Goal: Task Accomplishment & Management: Manage account settings

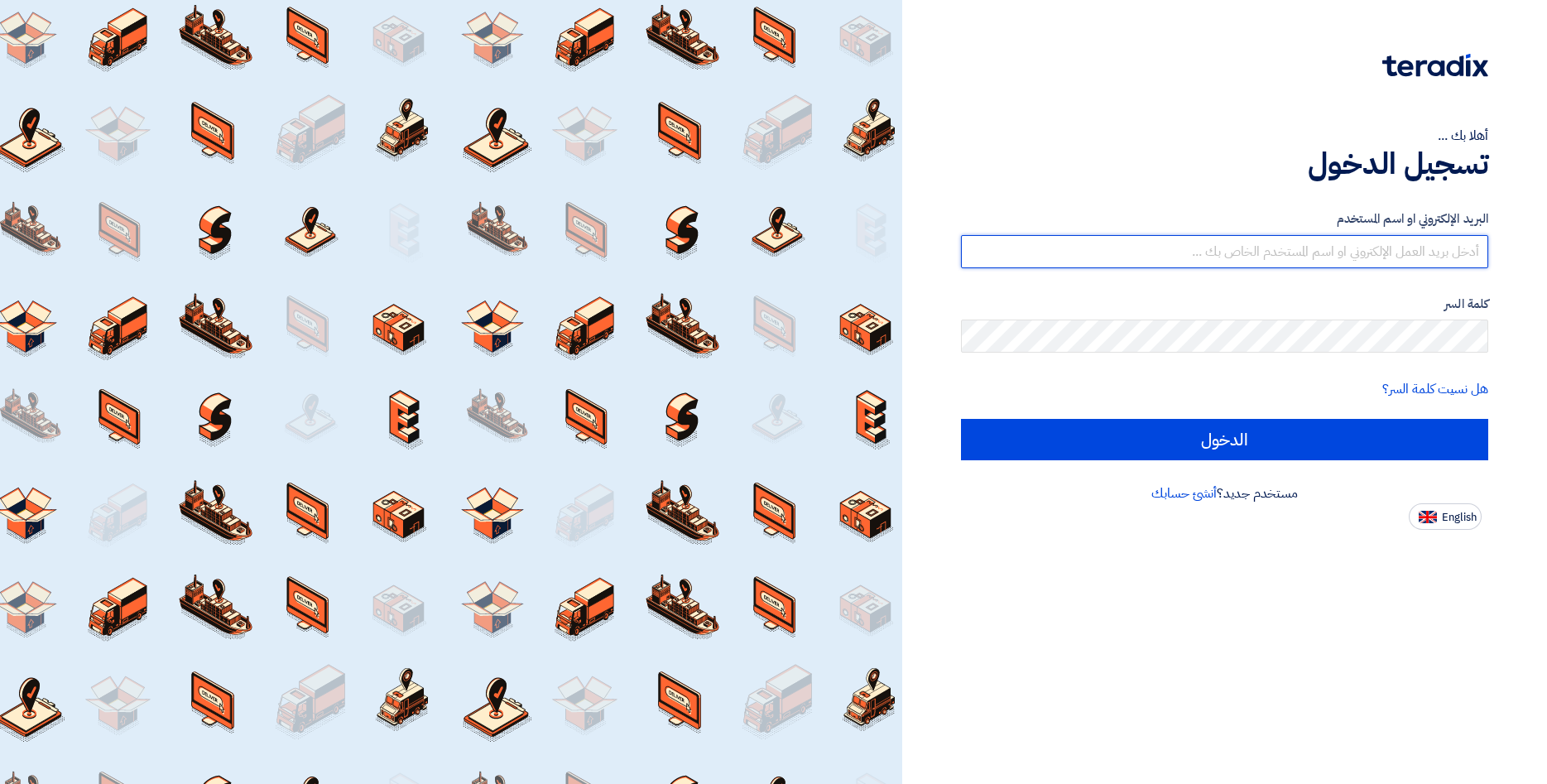
click at [1399, 256] on input "text" at bounding box center [1225, 251] width 527 height 33
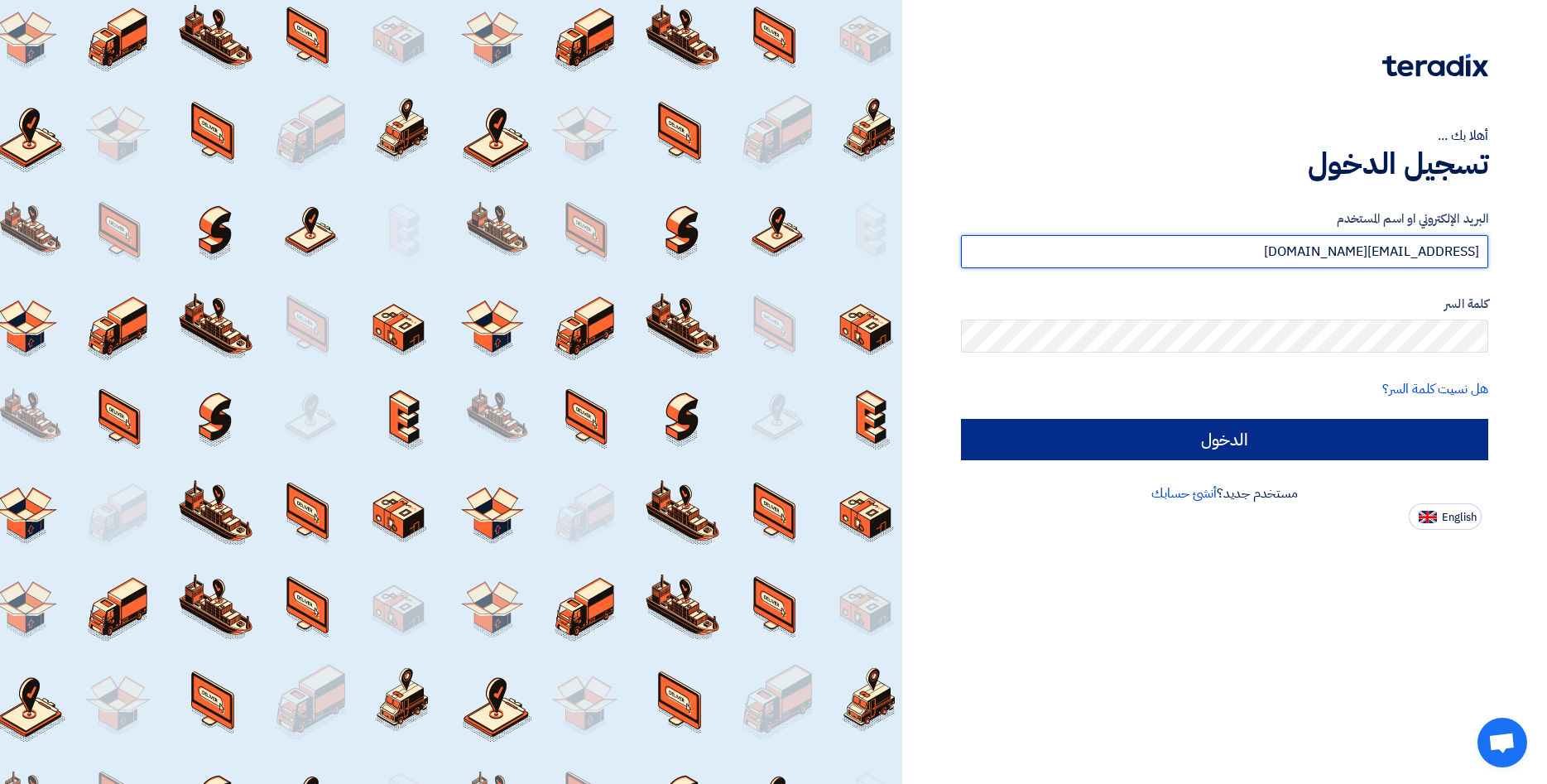
type input "[EMAIL_ADDRESS][DOMAIN_NAME]"
click at [1401, 439] on input "الدخول" at bounding box center [1225, 438] width 527 height 41
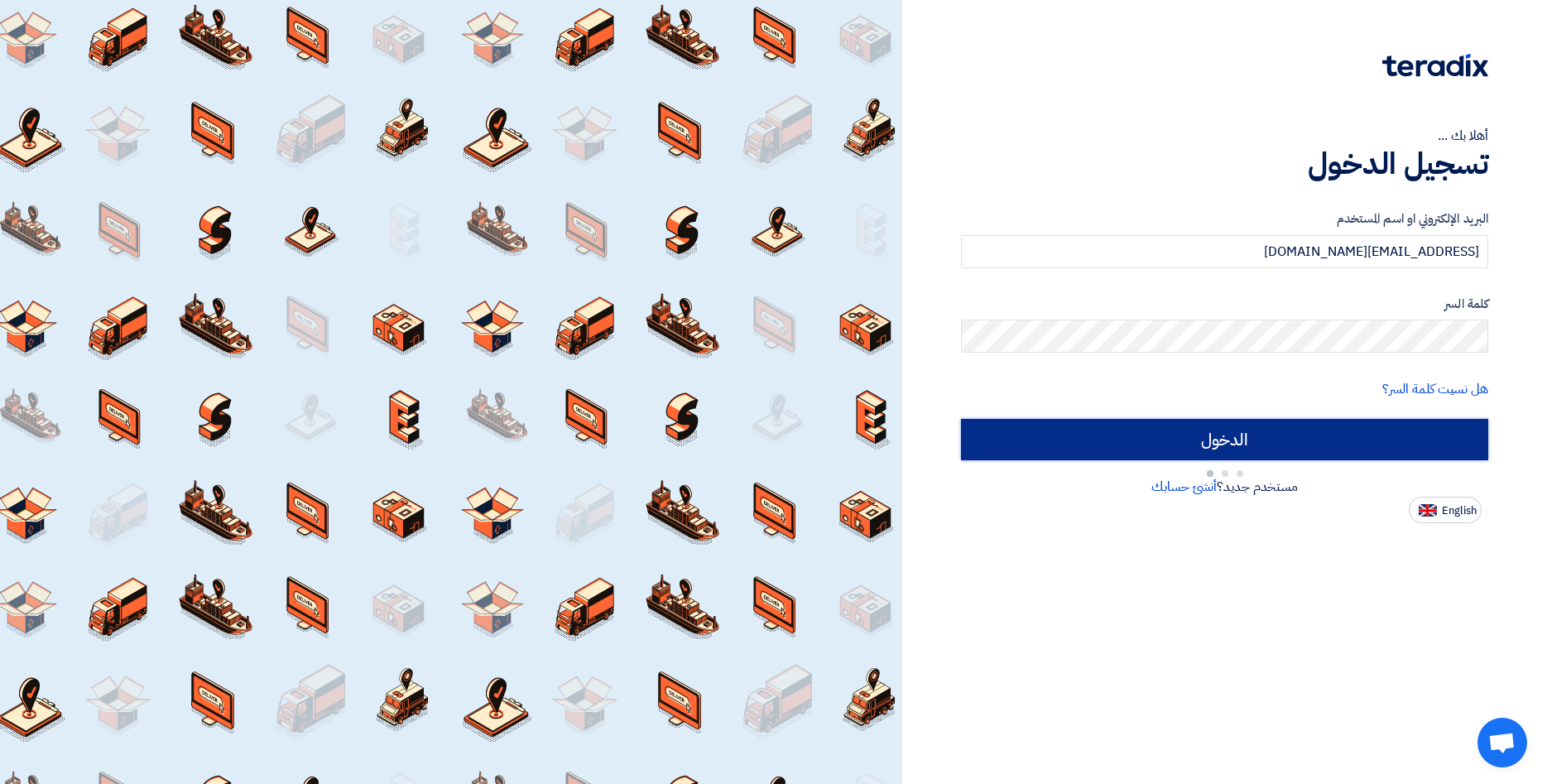
type input "Sign in"
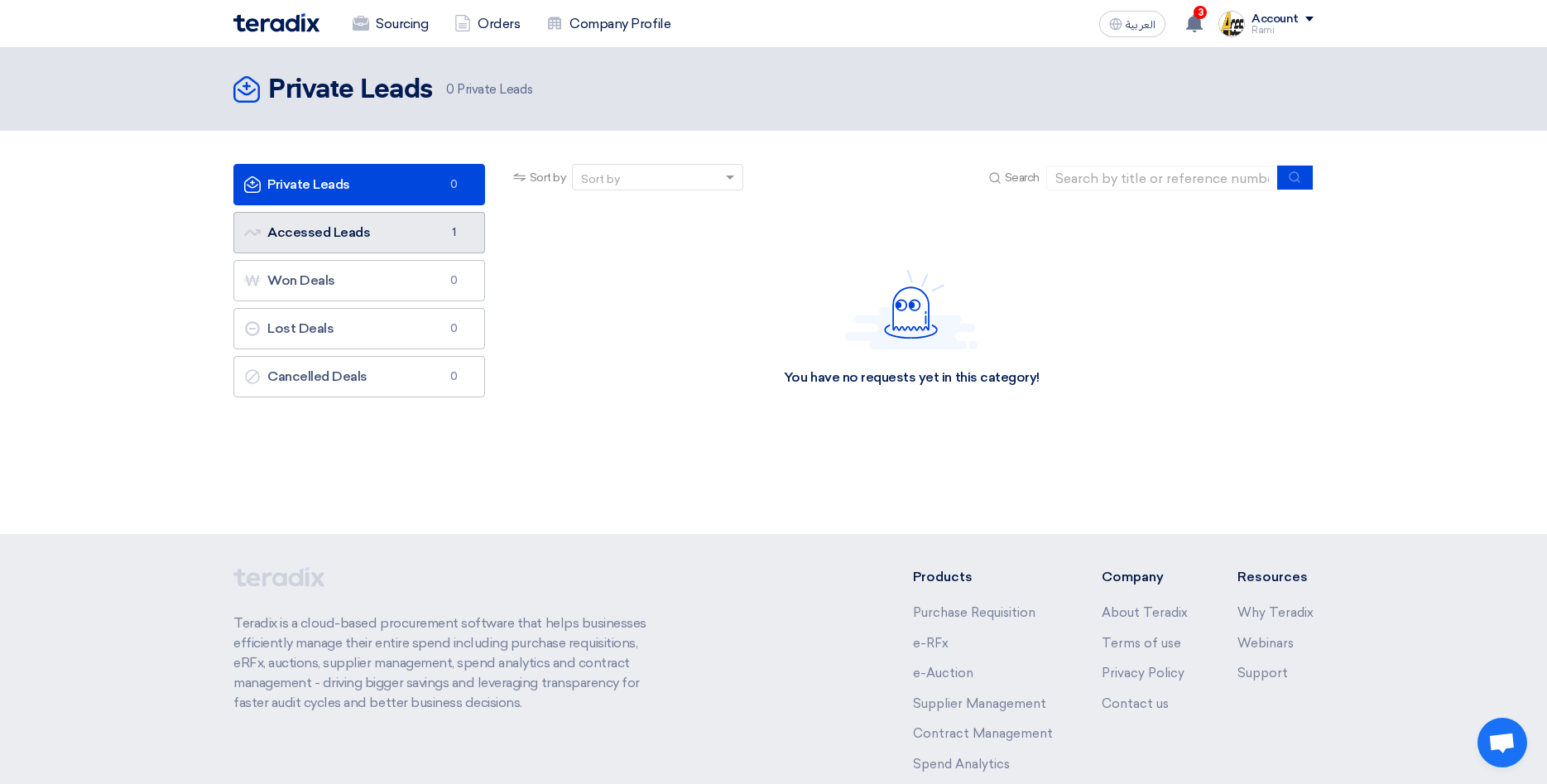
click at [350, 222] on link "Accessed Leads Accessed Leads 1" at bounding box center [358, 232] width 251 height 41
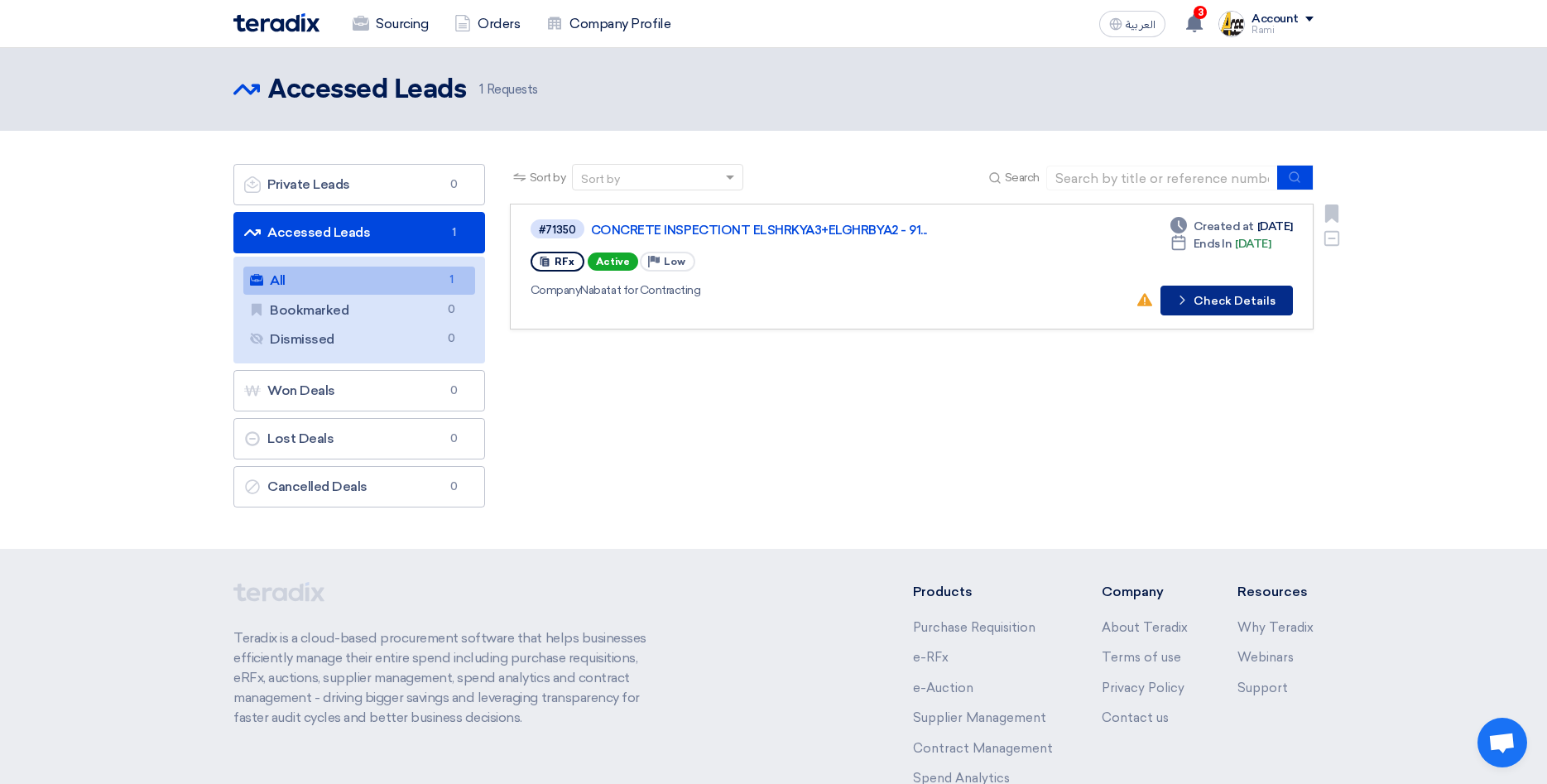
click at [1240, 297] on button "Check details Check Details" at bounding box center [1227, 300] width 133 height 30
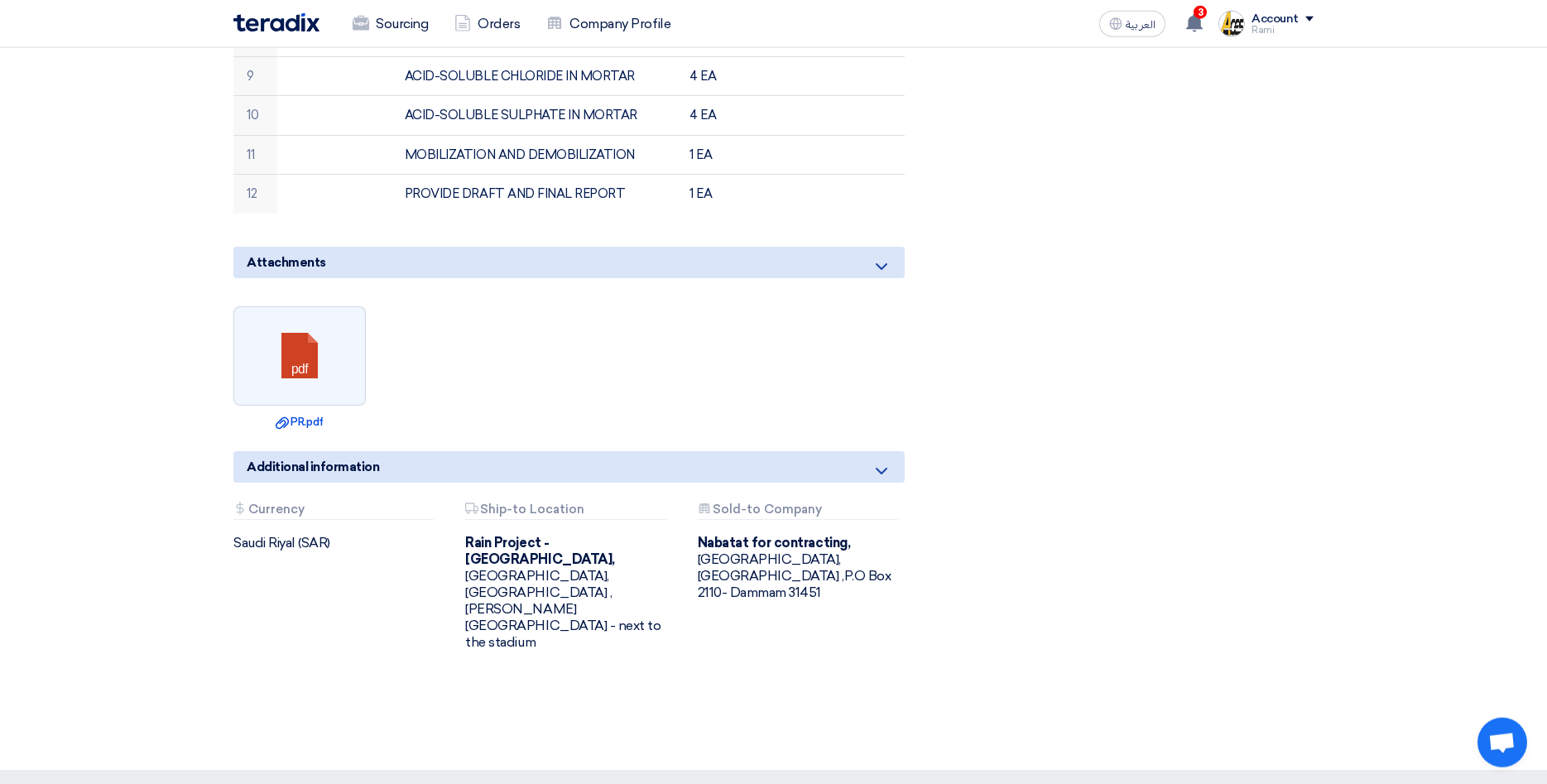
scroll to position [928, 0]
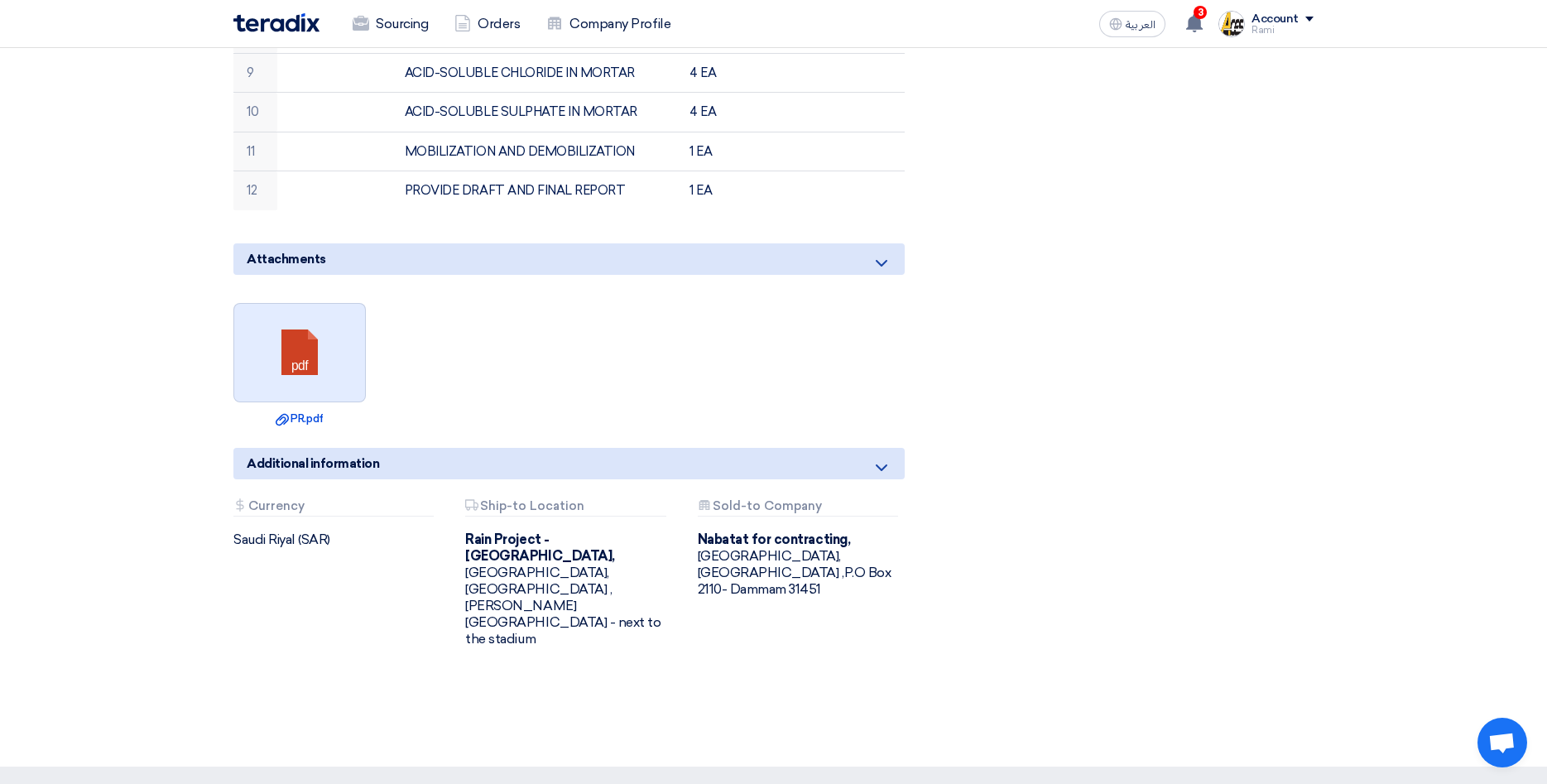
click at [326, 304] on link at bounding box center [300, 353] width 133 height 99
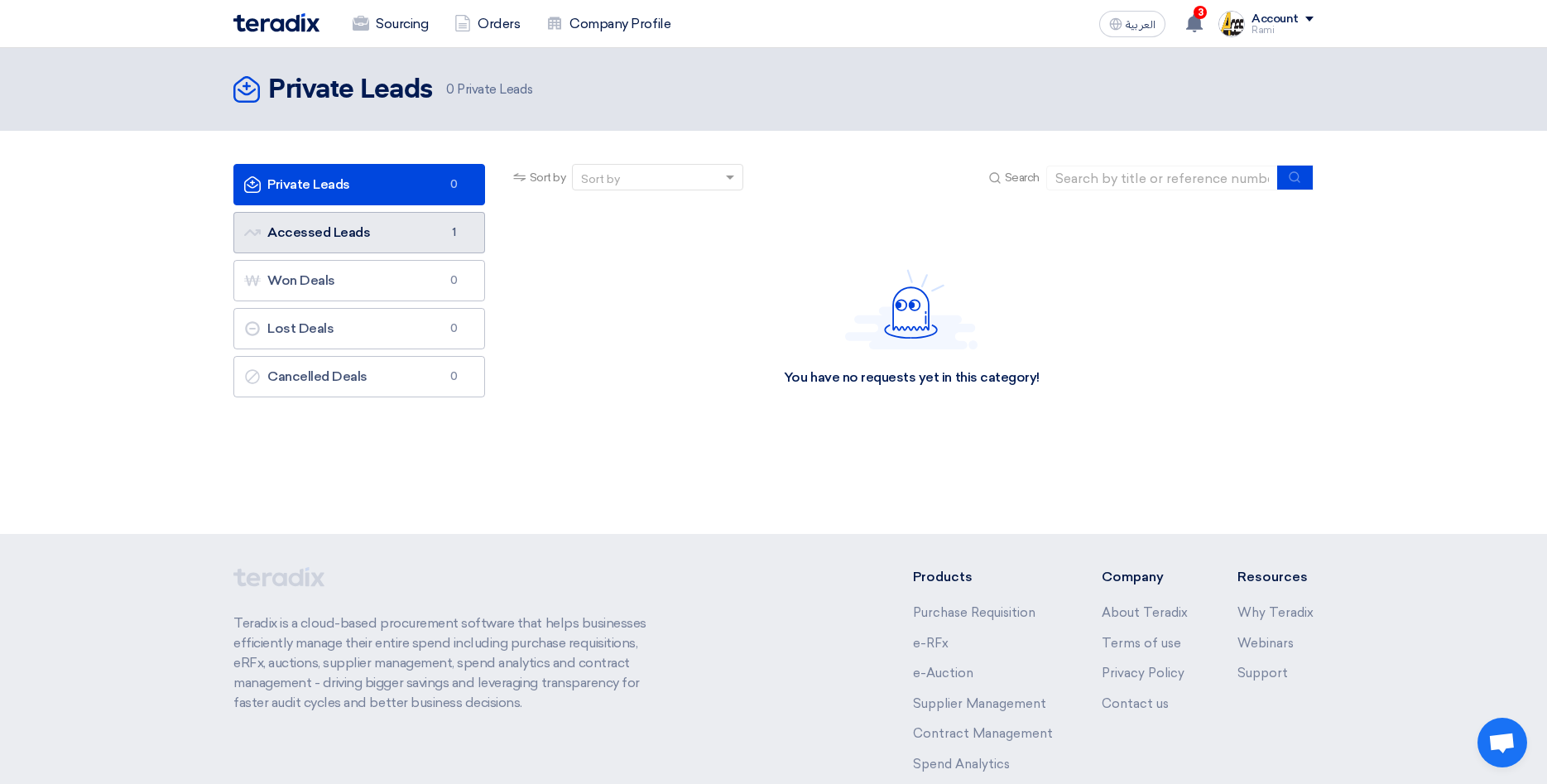
click at [356, 234] on link "Accessed Leads Accessed Leads 1" at bounding box center [358, 232] width 251 height 41
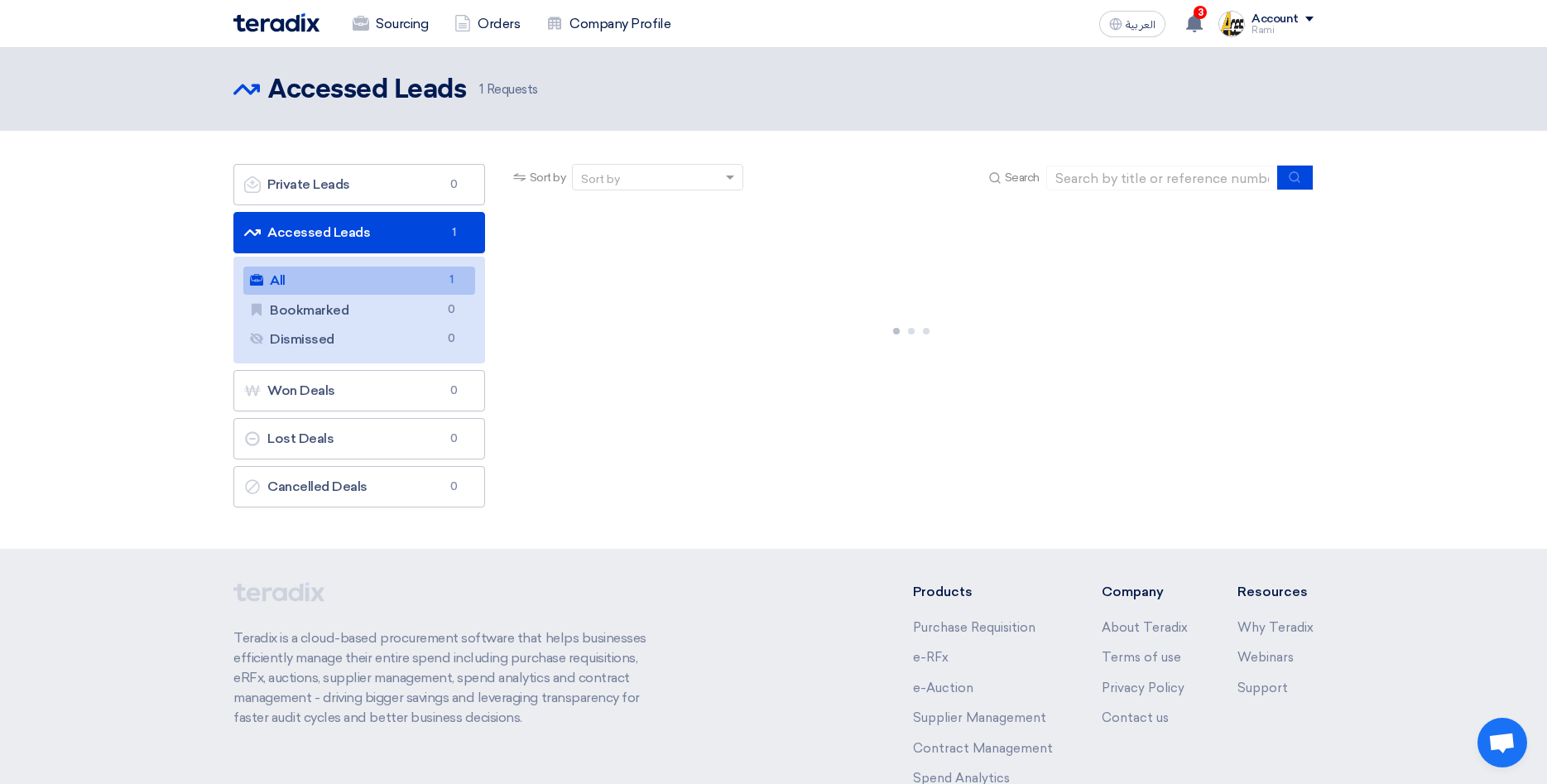
click at [309, 286] on link "All All 1" at bounding box center [359, 280] width 232 height 28
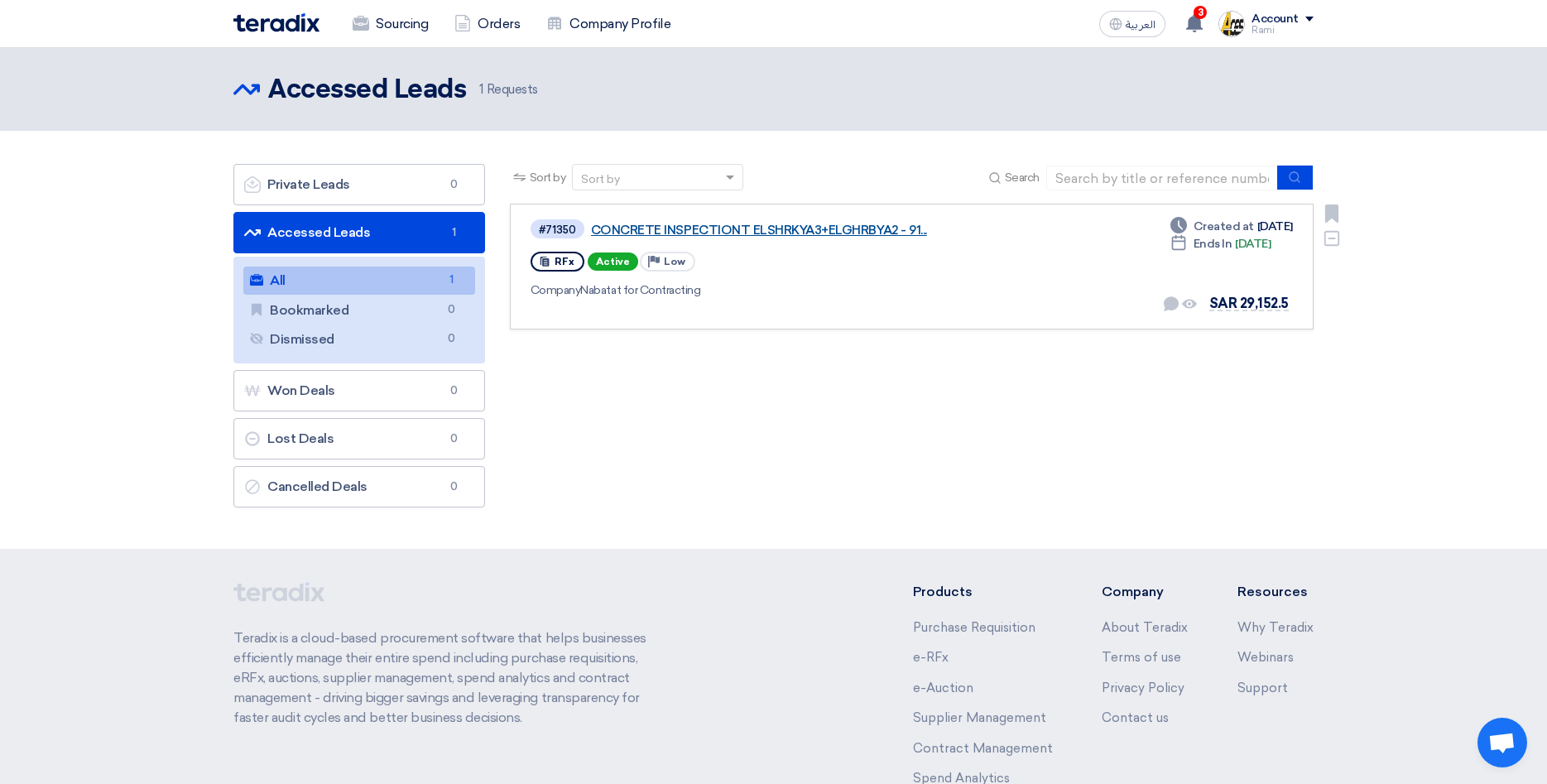
click at [771, 230] on link "CONCRETE INSPECTIONT ELSHRKYA3+ELGHRBYA2 - 91..." at bounding box center [798, 230] width 414 height 15
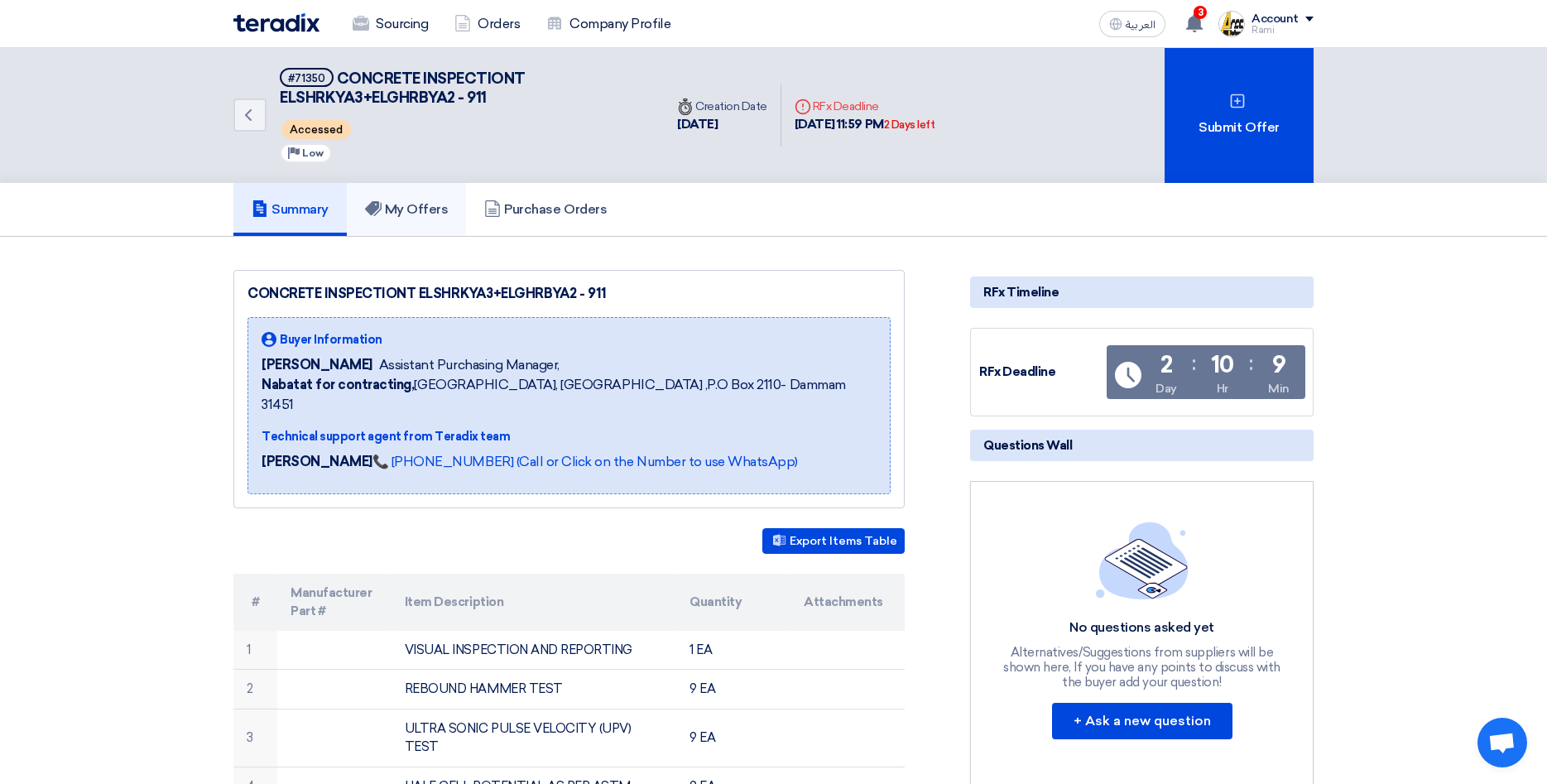
click at [412, 212] on h5 "My Offers" at bounding box center [407, 209] width 84 height 16
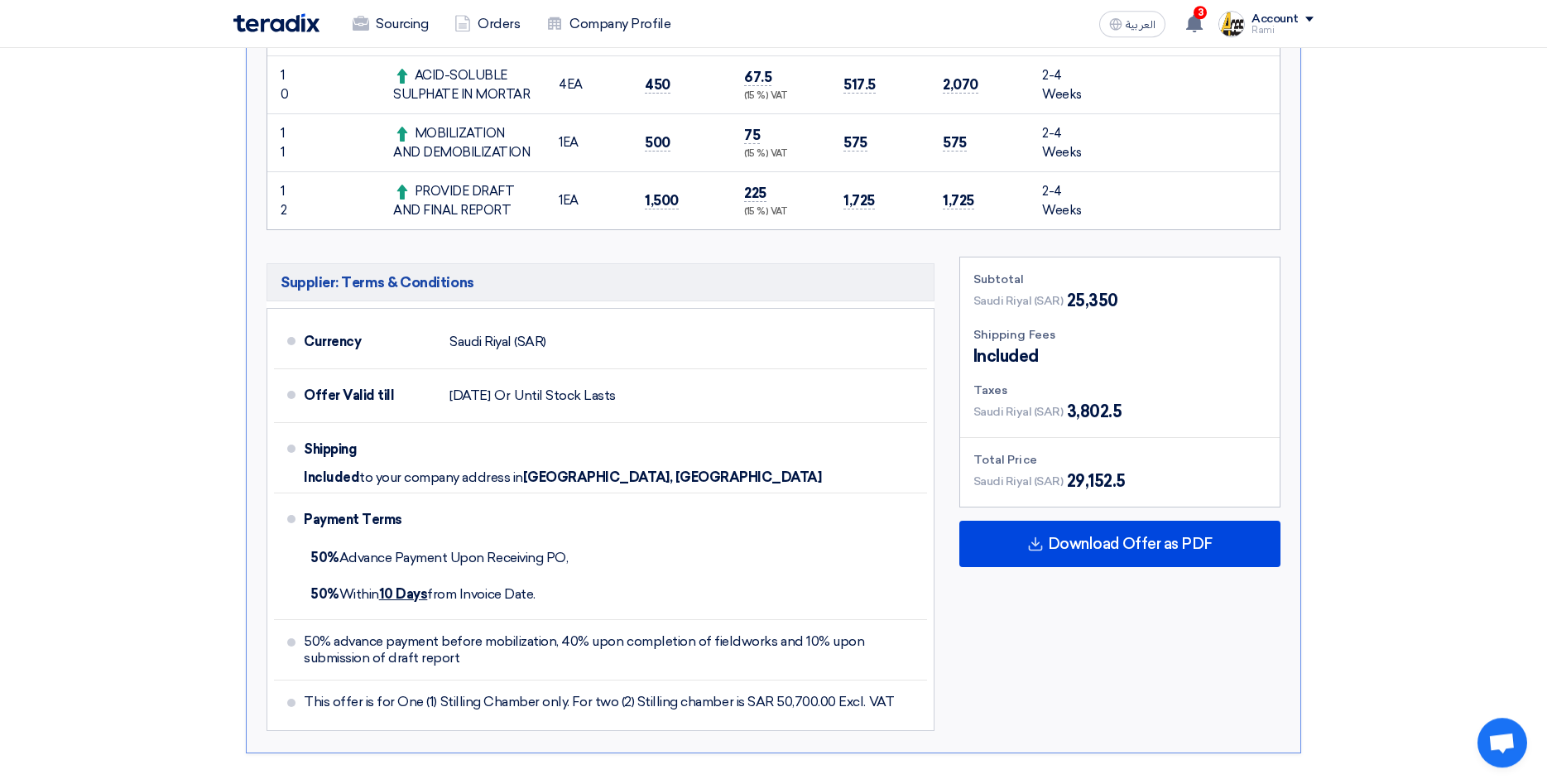
scroll to position [1181, 0]
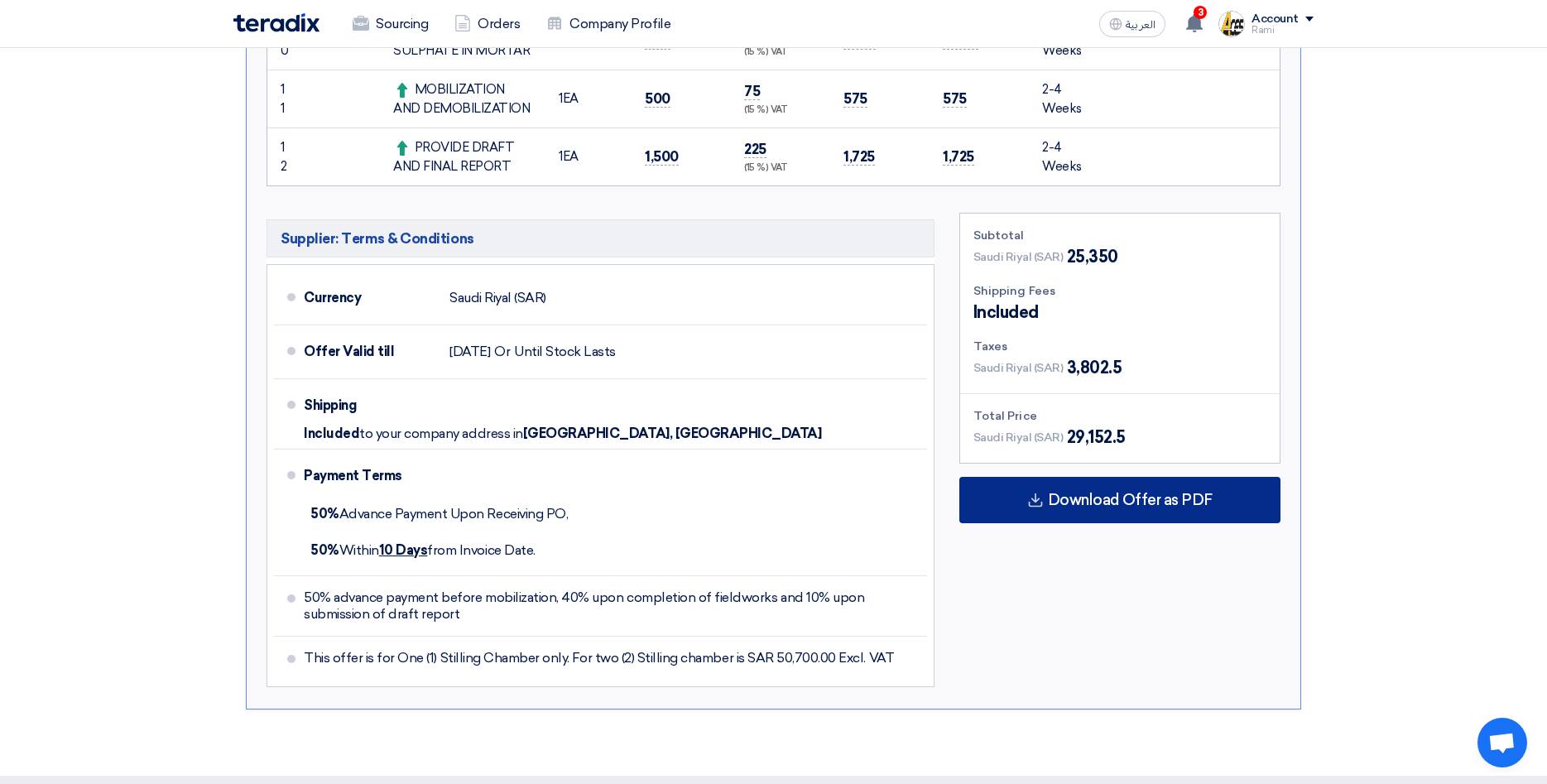
click at [1128, 505] on span "Download Offer as PDF" at bounding box center [1130, 500] width 164 height 15
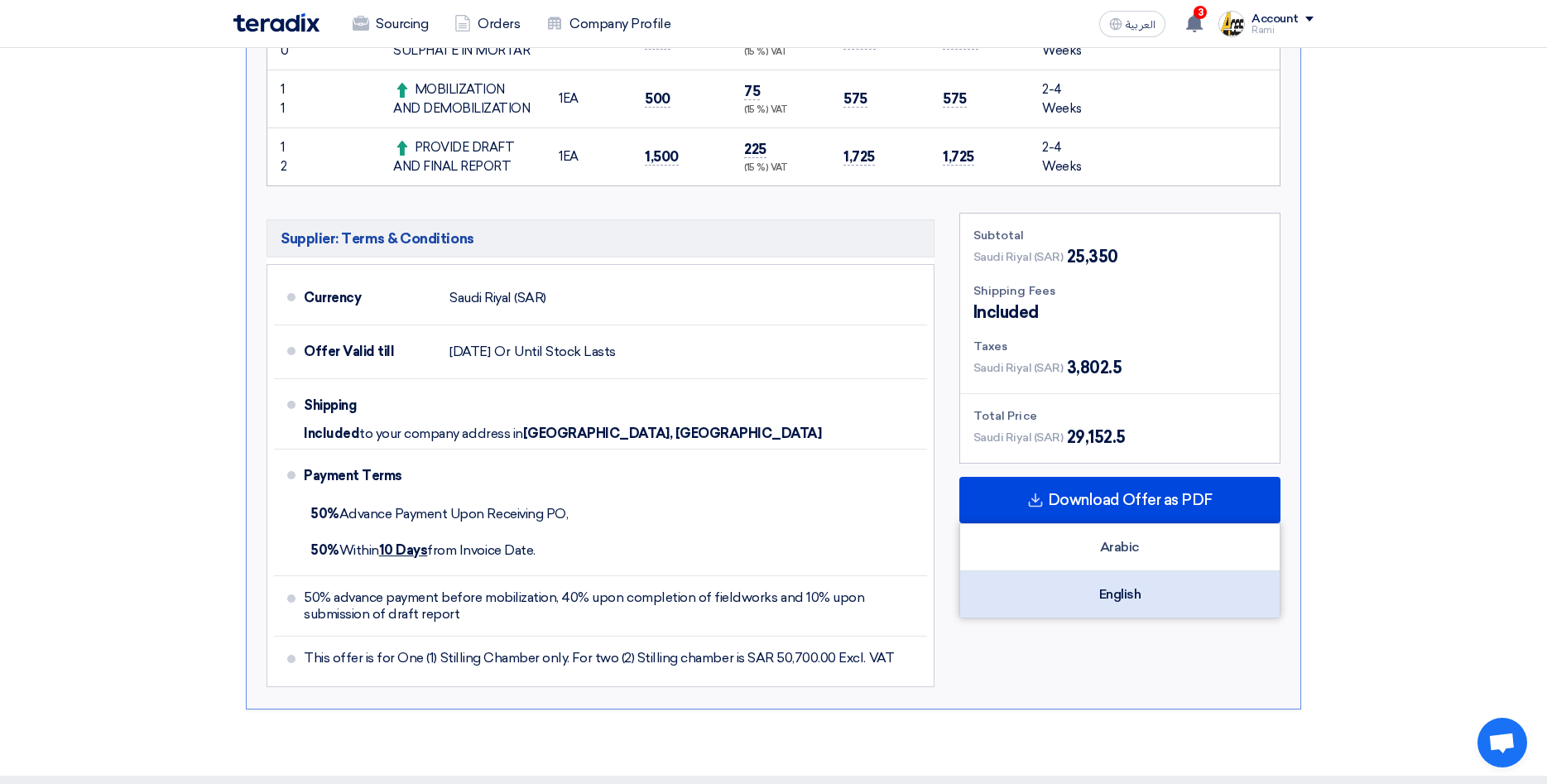
click at [1149, 592] on div "English" at bounding box center [1120, 594] width 319 height 47
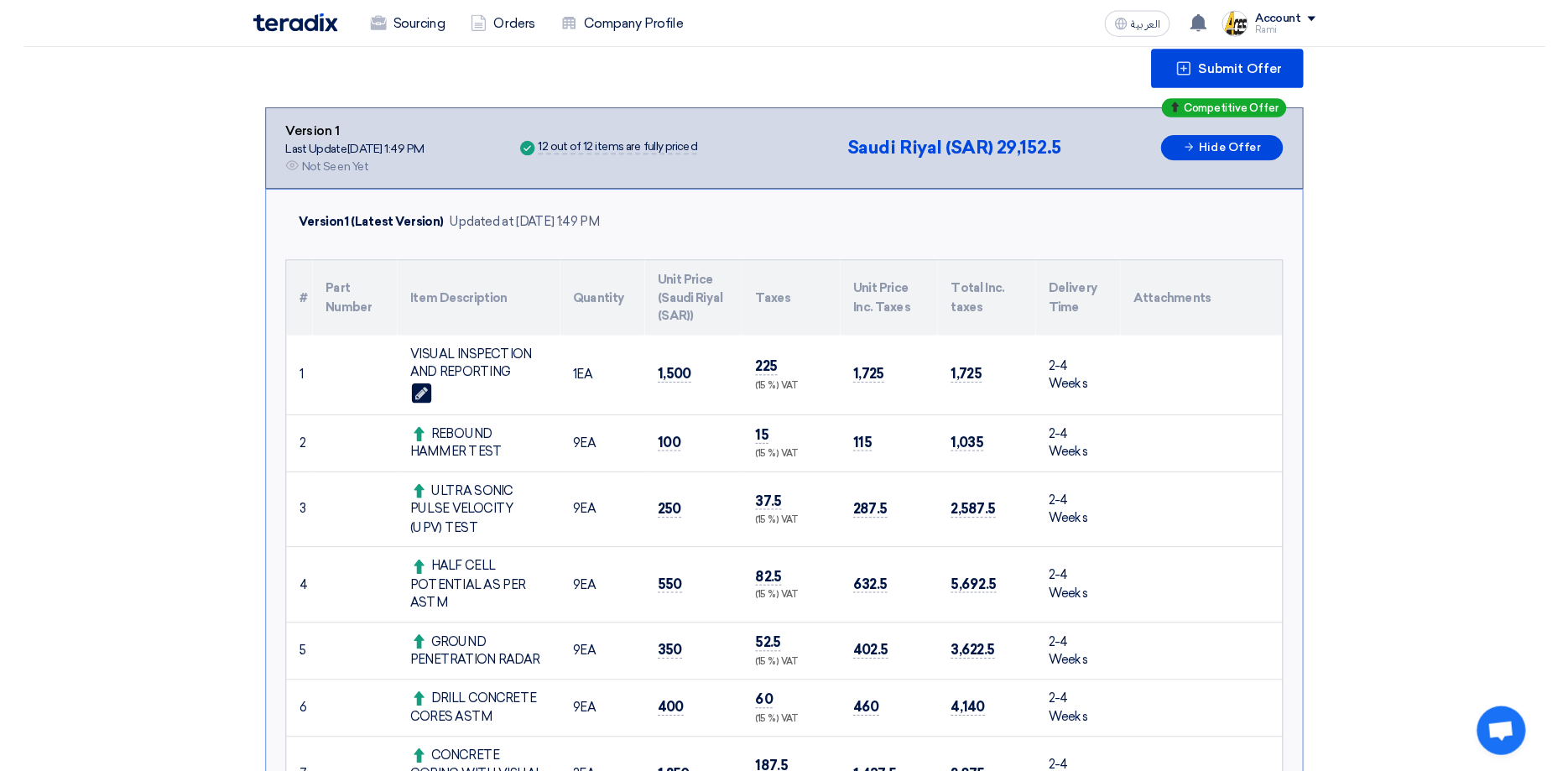
scroll to position [0, 0]
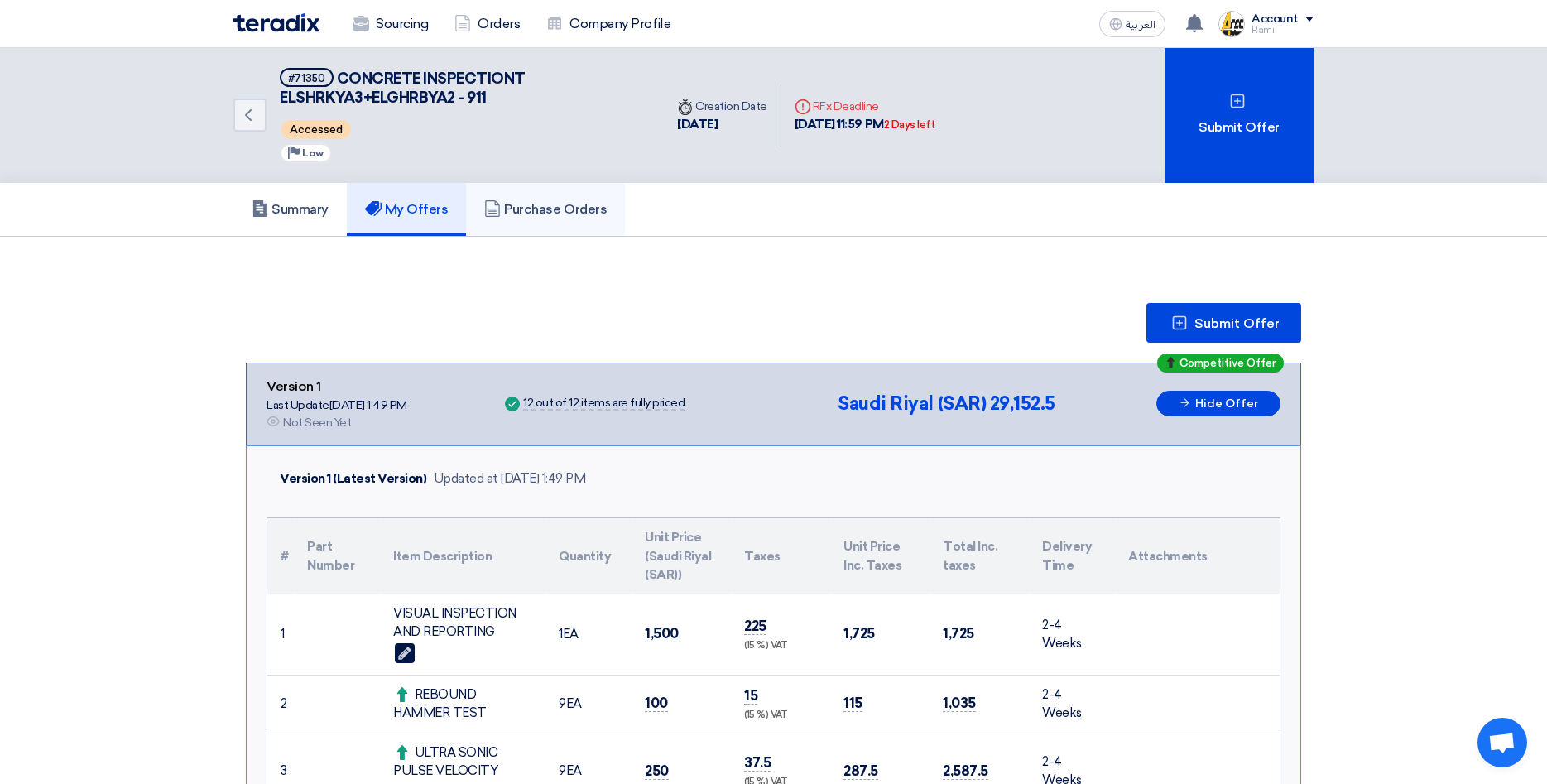
click at [569, 212] on h5 "Purchase Orders" at bounding box center [546, 209] width 122 height 16
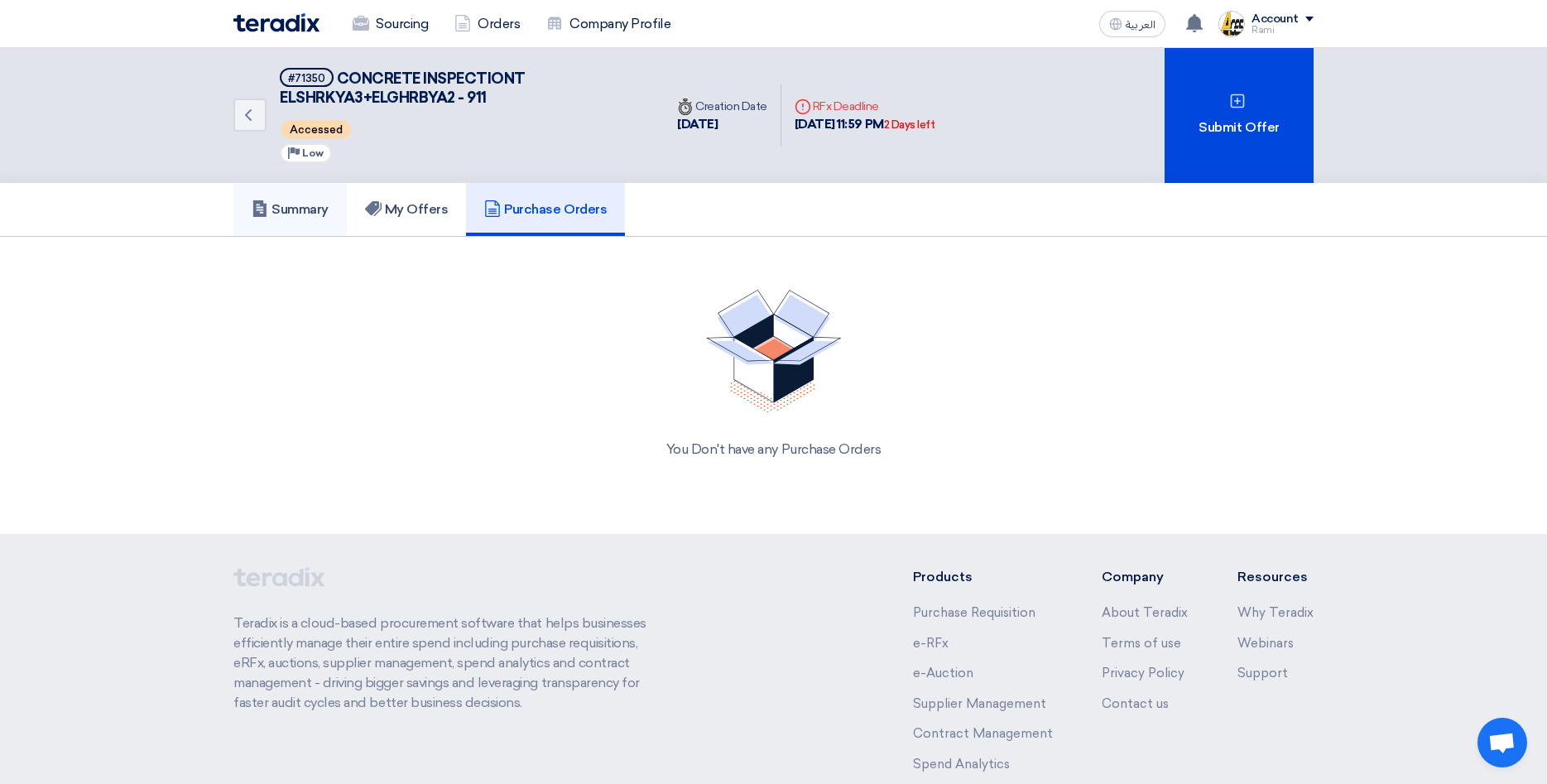
click at [274, 201] on h5 "Summary" at bounding box center [290, 209] width 77 height 16
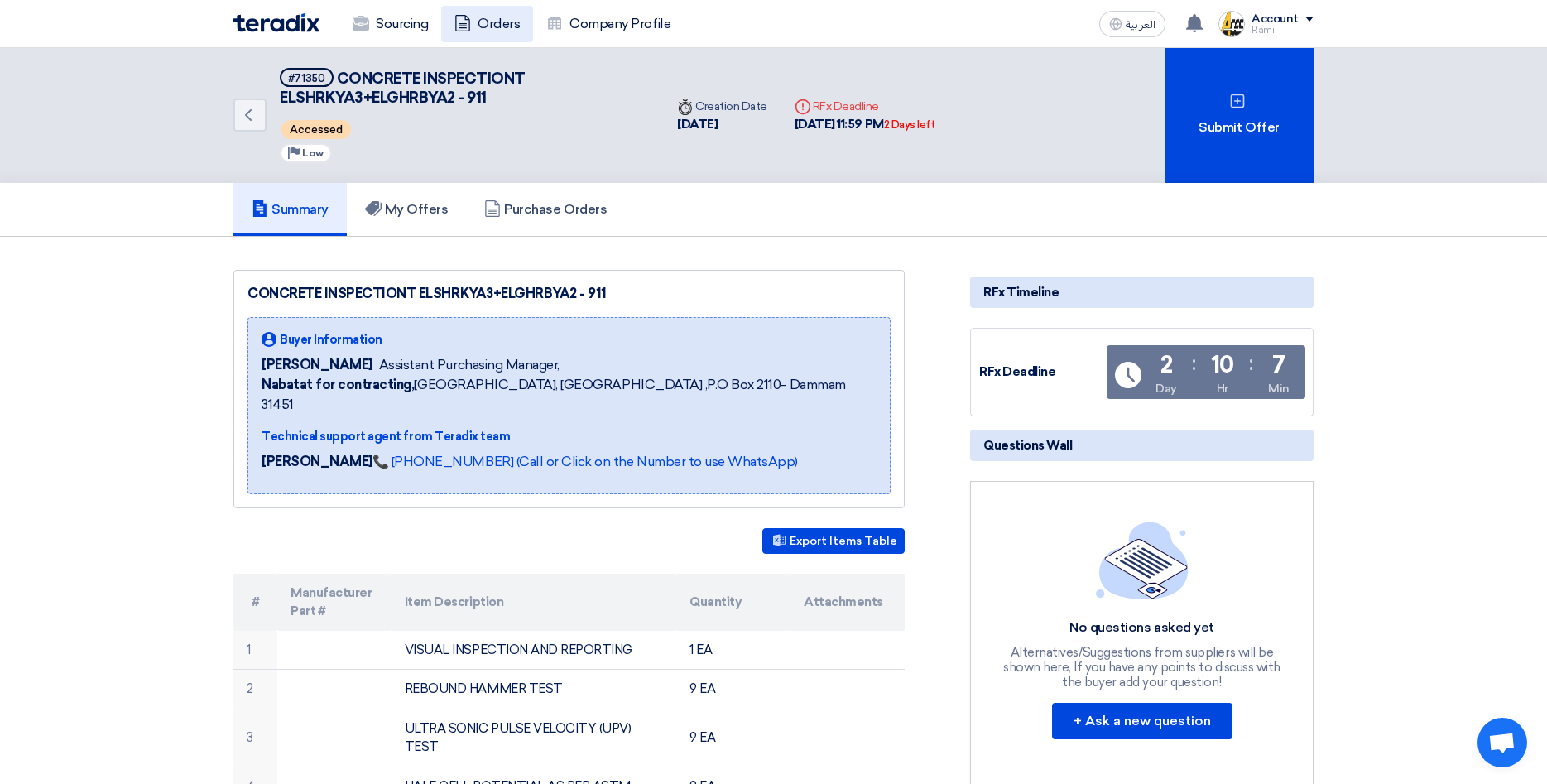
click at [507, 29] on link "Orders" at bounding box center [487, 24] width 92 height 36
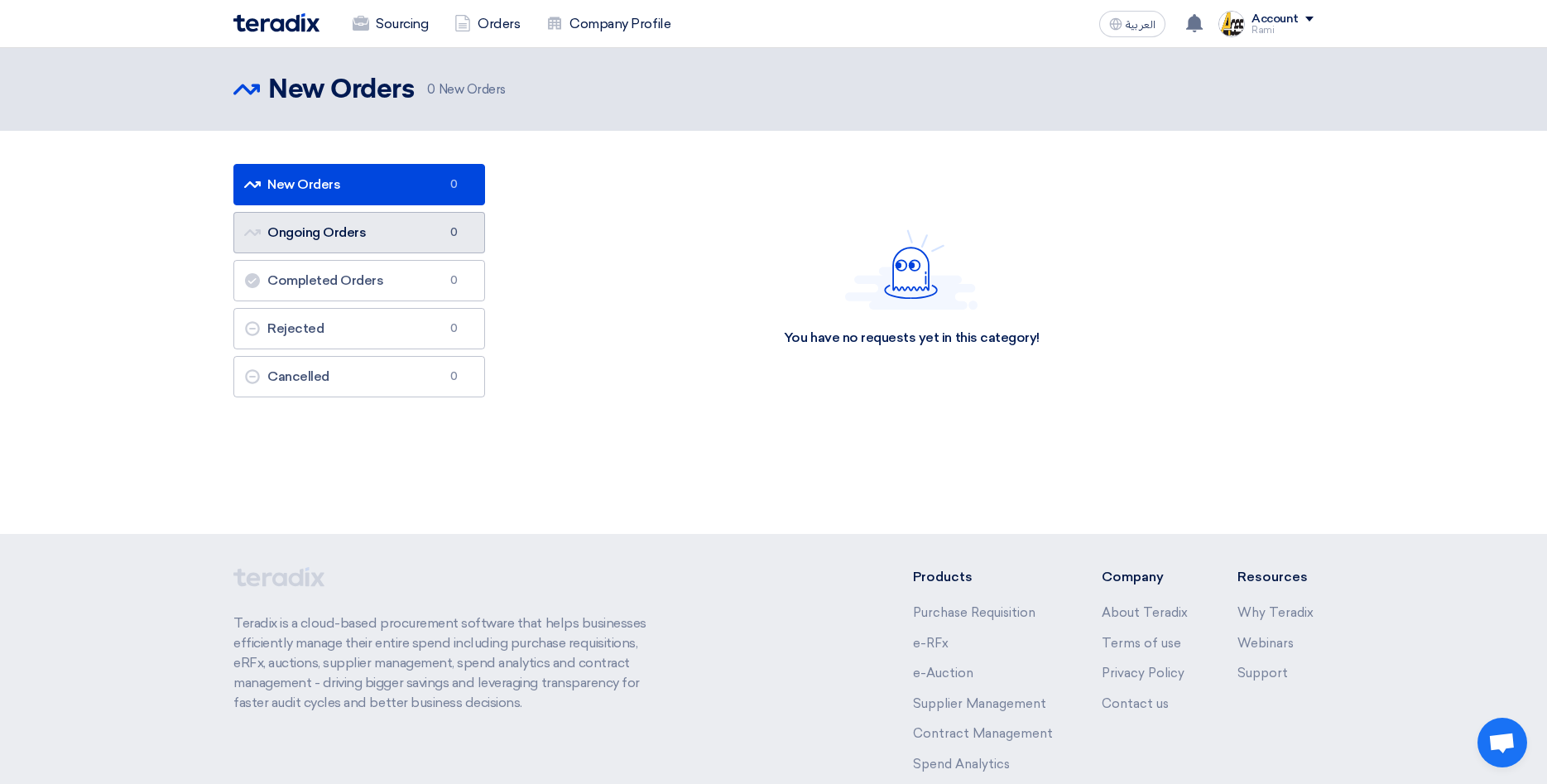
click at [320, 228] on link "Ongoing Orders Ongoing Orders 0" at bounding box center [358, 232] width 251 height 41
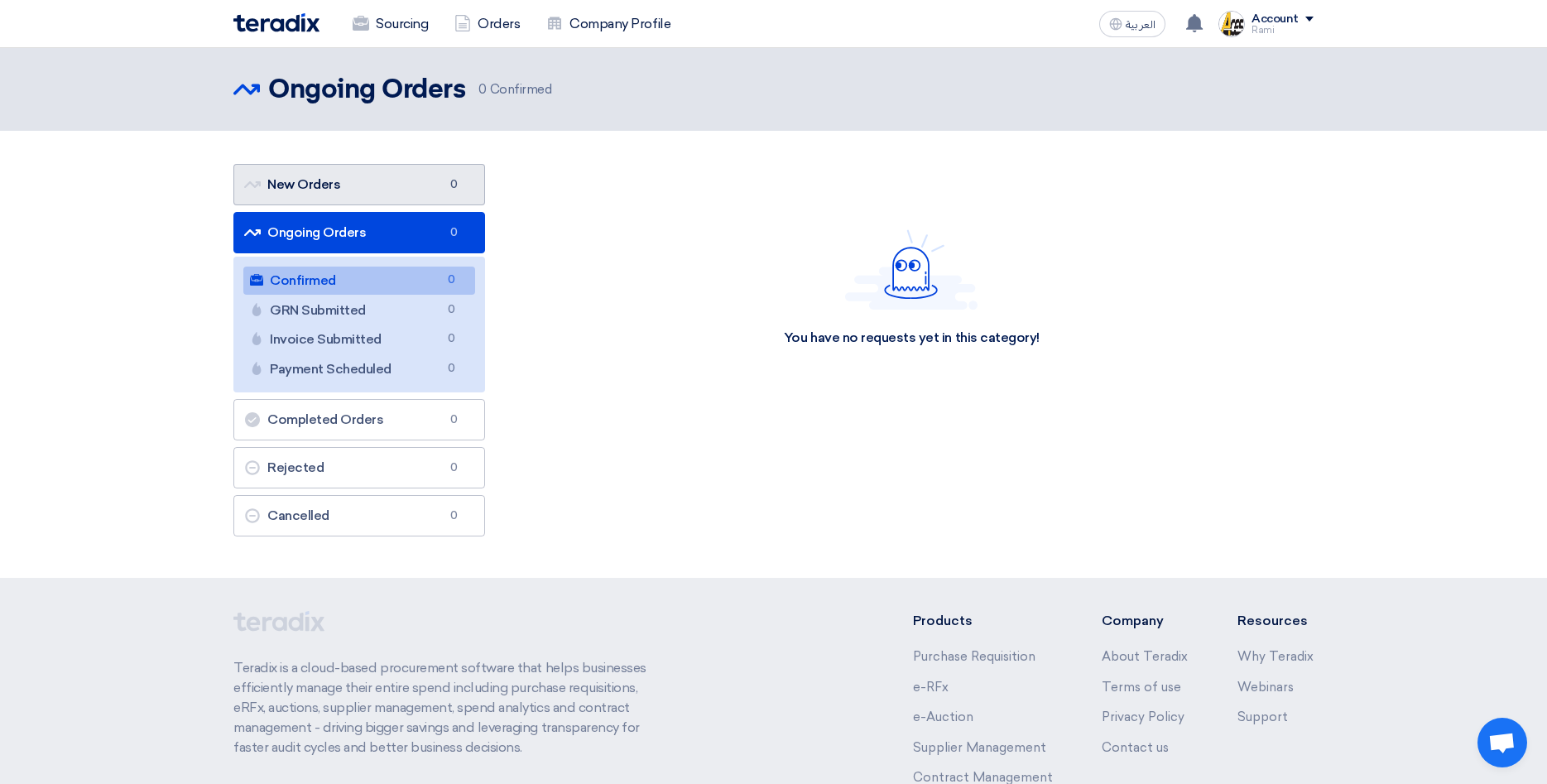
click at [340, 189] on link "New Orders New Orders 0" at bounding box center [358, 184] width 251 height 41
